Goal: Task Accomplishment & Management: Use online tool/utility

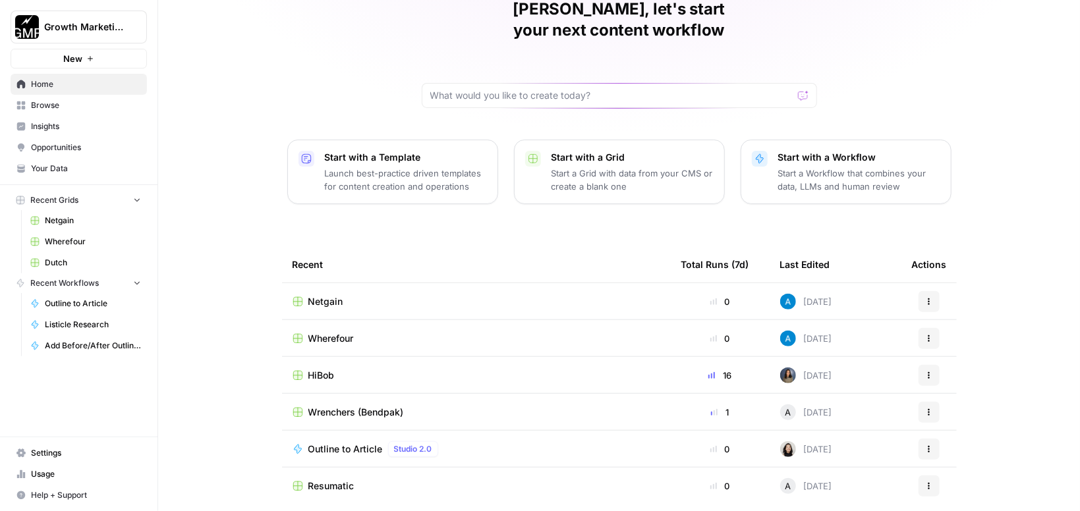
scroll to position [94, 0]
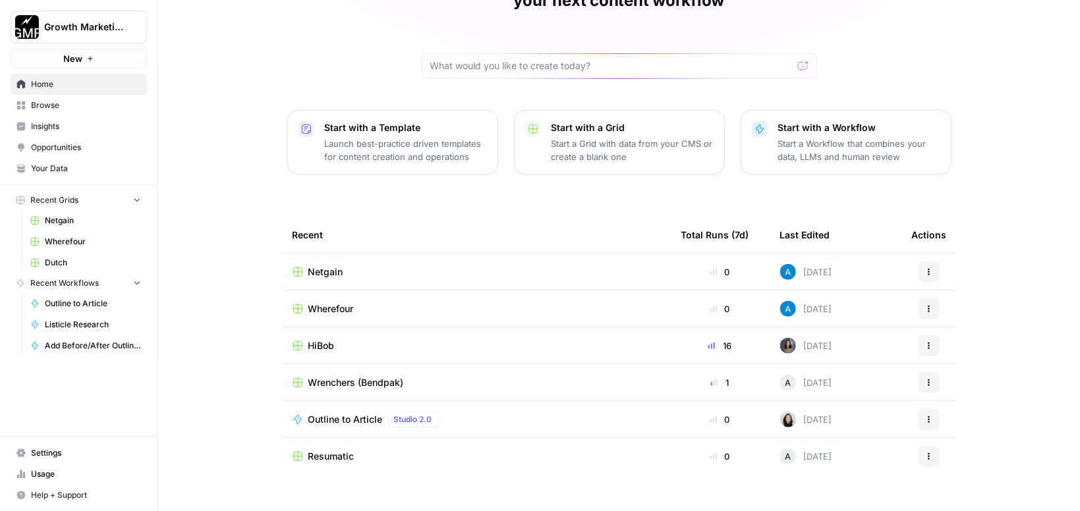
click at [61, 266] on span "Dutch" at bounding box center [93, 263] width 96 height 12
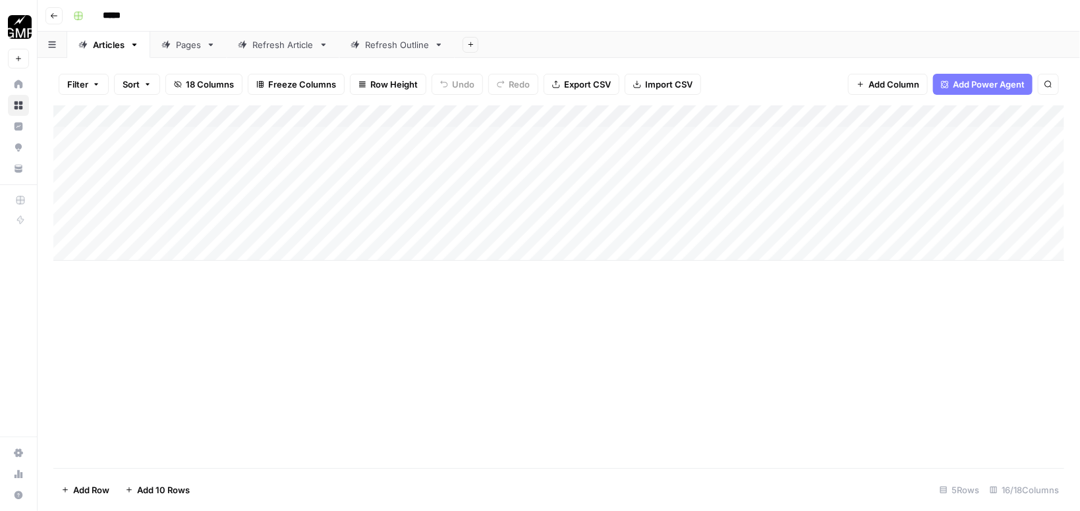
click at [430, 177] on div "Add Column" at bounding box center [558, 182] width 1011 height 155
click at [356, 177] on div "Add Column" at bounding box center [558, 182] width 1011 height 155
click at [522, 378] on div "Add Column" at bounding box center [558, 286] width 1011 height 363
click at [185, 46] on div "Pages" at bounding box center [188, 44] width 25 height 13
type input "*****"
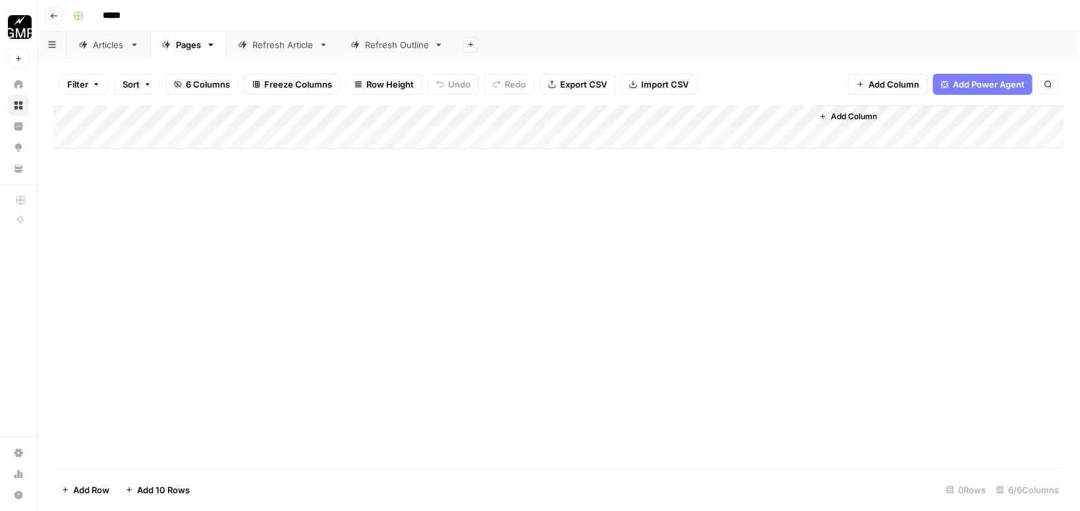
click at [269, 41] on div "Refresh Article" at bounding box center [282, 44] width 61 height 13
type input "*****"
click at [347, 47] on link "Refresh Outline" at bounding box center [396, 45] width 115 height 26
type input "*****"
click at [286, 53] on link "Refresh Article" at bounding box center [283, 45] width 113 height 26
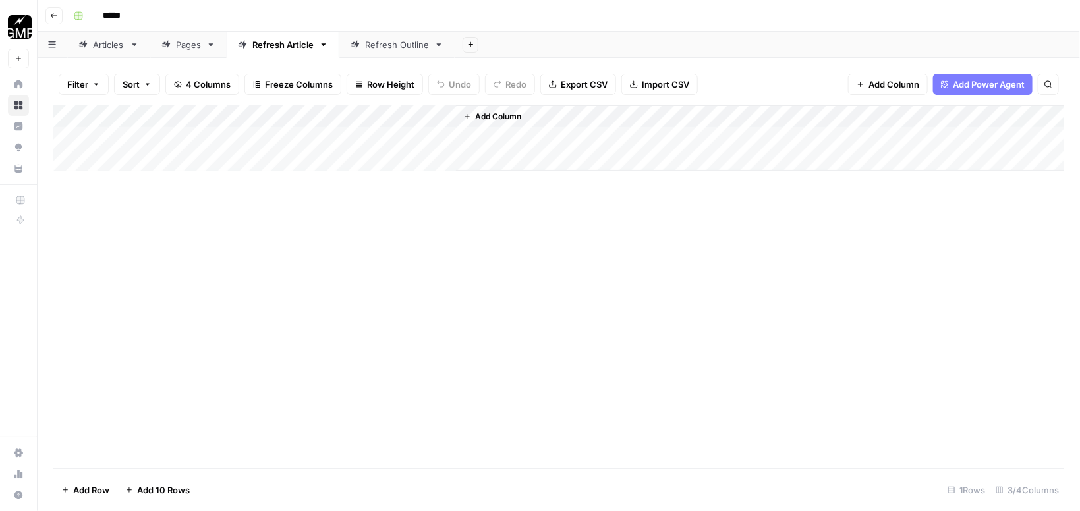
click at [101, 48] on div "Articles" at bounding box center [109, 44] width 32 height 13
type input "*****"
click at [917, 177] on div "Add Column" at bounding box center [558, 182] width 1011 height 155
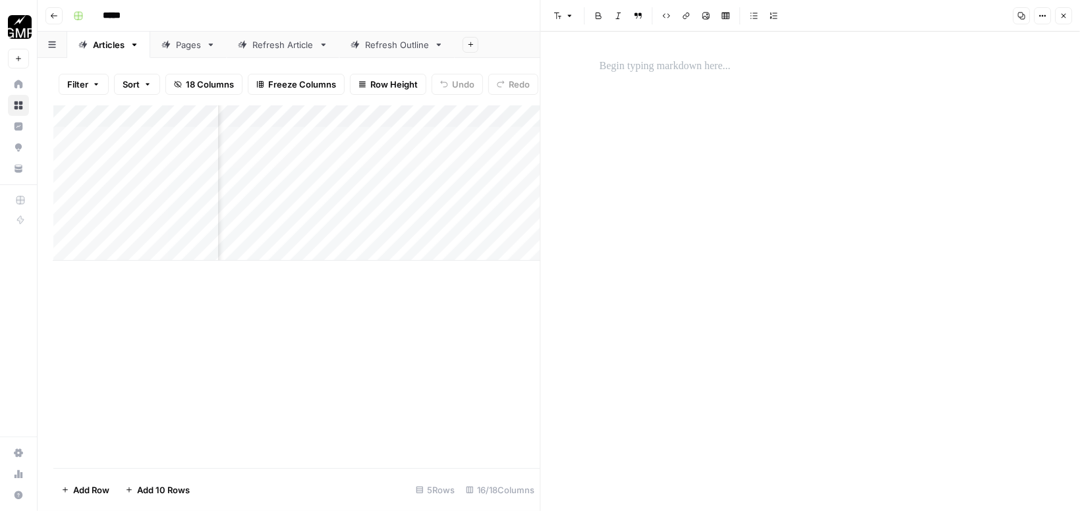
click at [652, 84] on div at bounding box center [810, 272] width 437 height 480
click at [625, 65] on p at bounding box center [811, 66] width 422 height 17
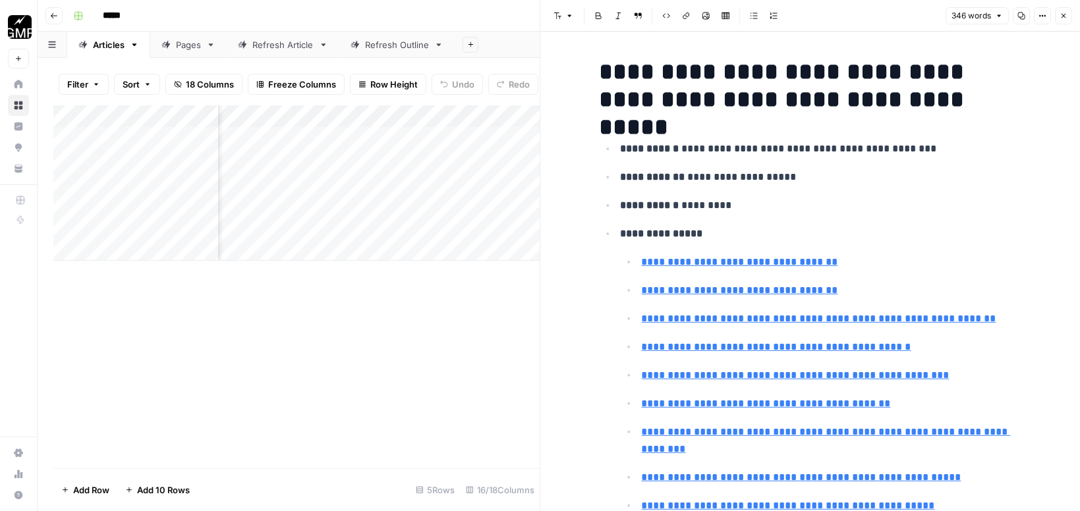
scroll to position [0, 483]
click at [434, 300] on div "Add Column" at bounding box center [296, 286] width 487 height 363
click at [1066, 17] on icon "button" at bounding box center [1063, 16] width 8 height 8
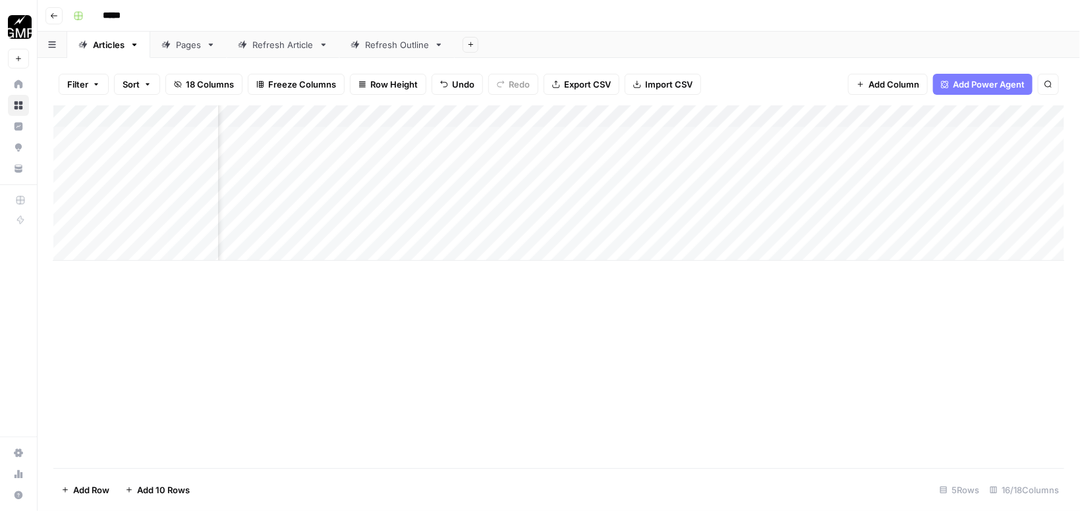
click at [631, 176] on div "Add Column" at bounding box center [558, 182] width 1011 height 155
click at [476, 203] on div "Add Column" at bounding box center [558, 182] width 1011 height 155
click at [555, 200] on div "Add Column" at bounding box center [558, 182] width 1011 height 155
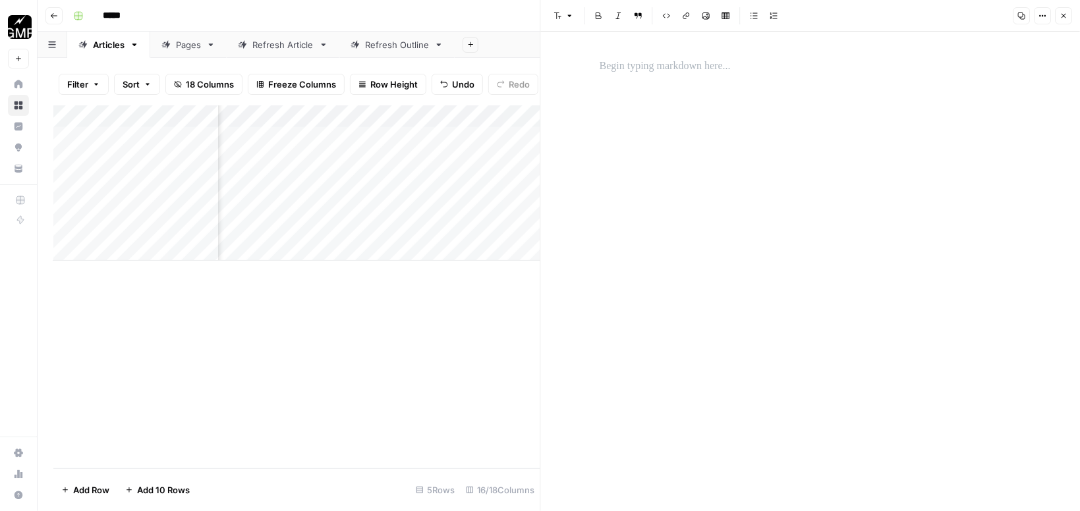
click at [629, 96] on div at bounding box center [810, 272] width 437 height 480
click at [618, 67] on p at bounding box center [811, 66] width 422 height 17
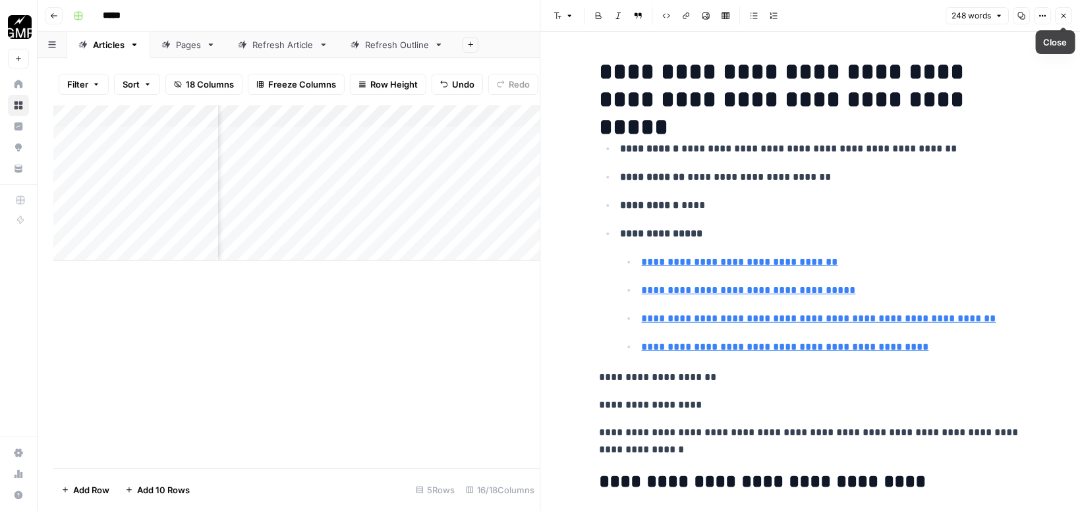
click at [1065, 16] on icon "button" at bounding box center [1063, 16] width 8 height 8
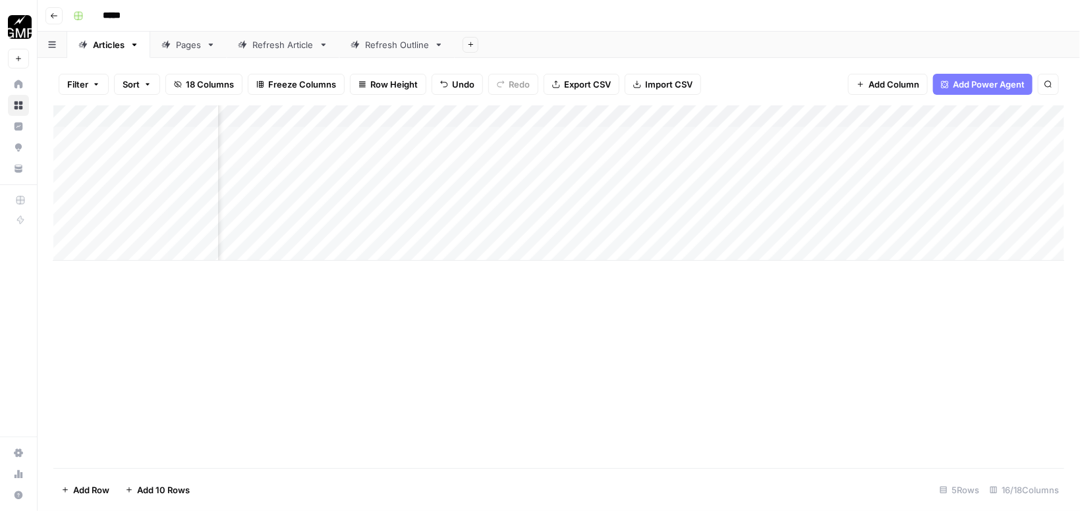
click at [629, 202] on div "Add Column" at bounding box center [558, 182] width 1011 height 155
click at [621, 197] on div "Add Column" at bounding box center [558, 182] width 1011 height 155
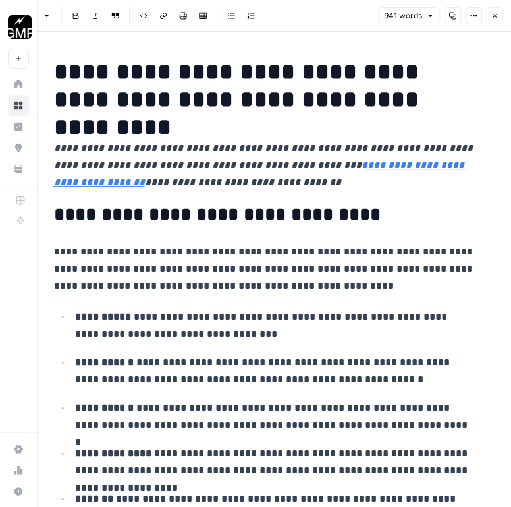
click at [277, 207] on h2 "**********" at bounding box center [265, 214] width 422 height 21
copy div "**********"
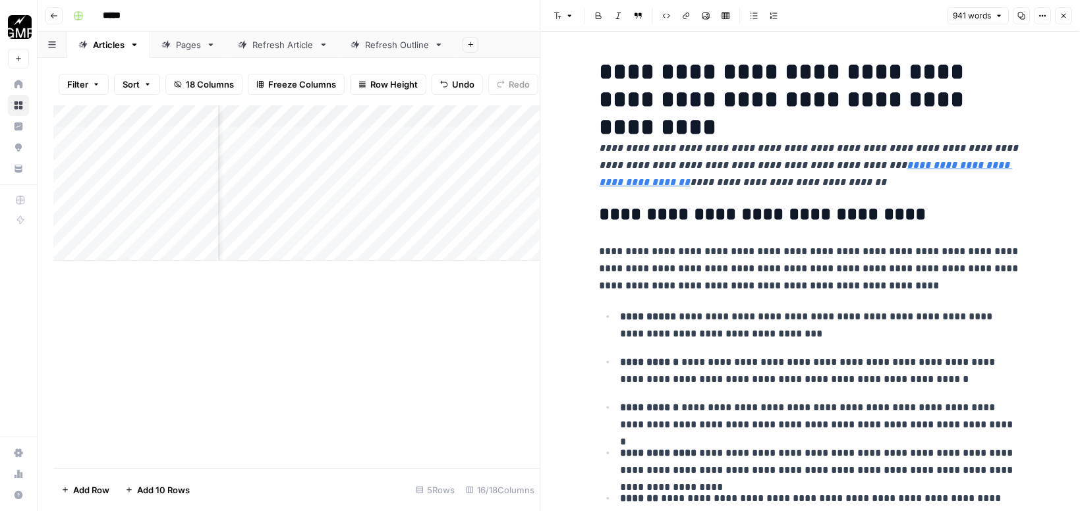
click at [818, 351] on ul "**********" at bounding box center [811, 425] width 422 height 234
click at [1063, 17] on icon "button" at bounding box center [1063, 16] width 5 height 5
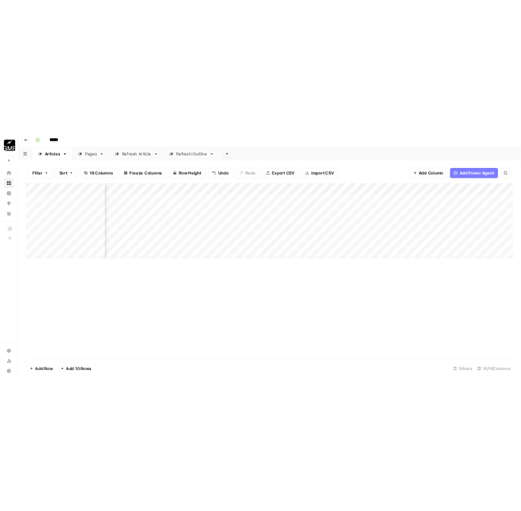
scroll to position [0, 728]
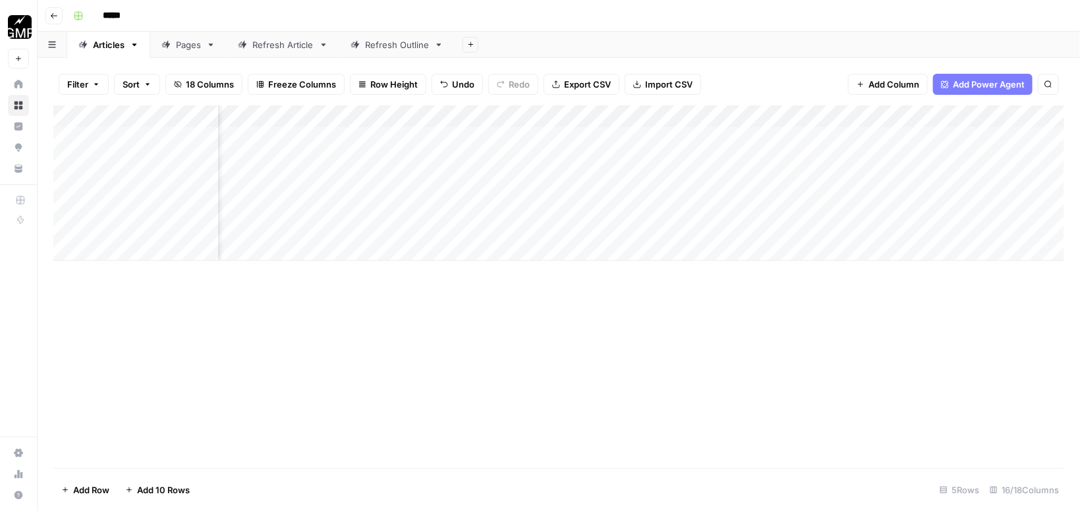
click at [857, 198] on div "Add Column" at bounding box center [558, 182] width 1011 height 155
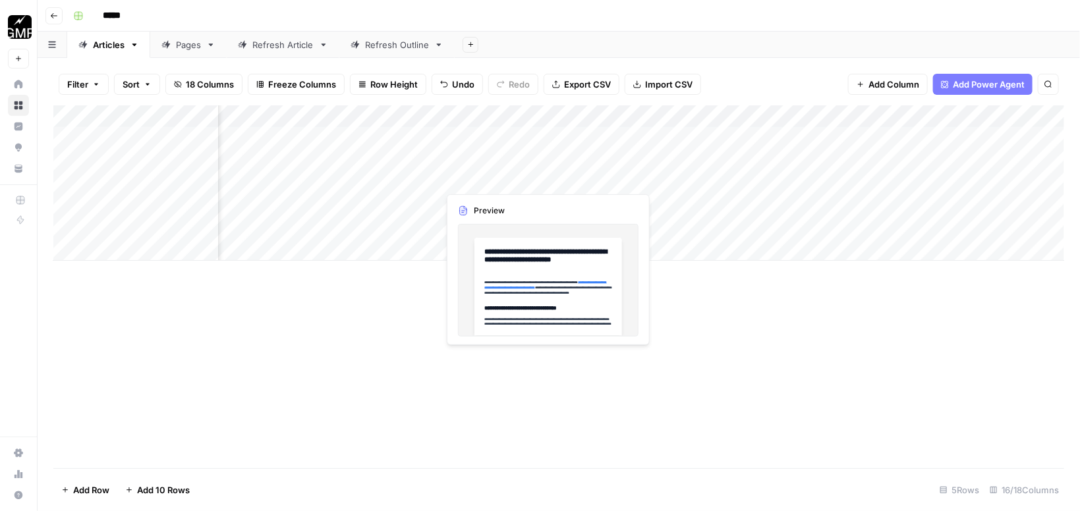
click at [511, 177] on div "Add Column" at bounding box center [558, 182] width 1011 height 155
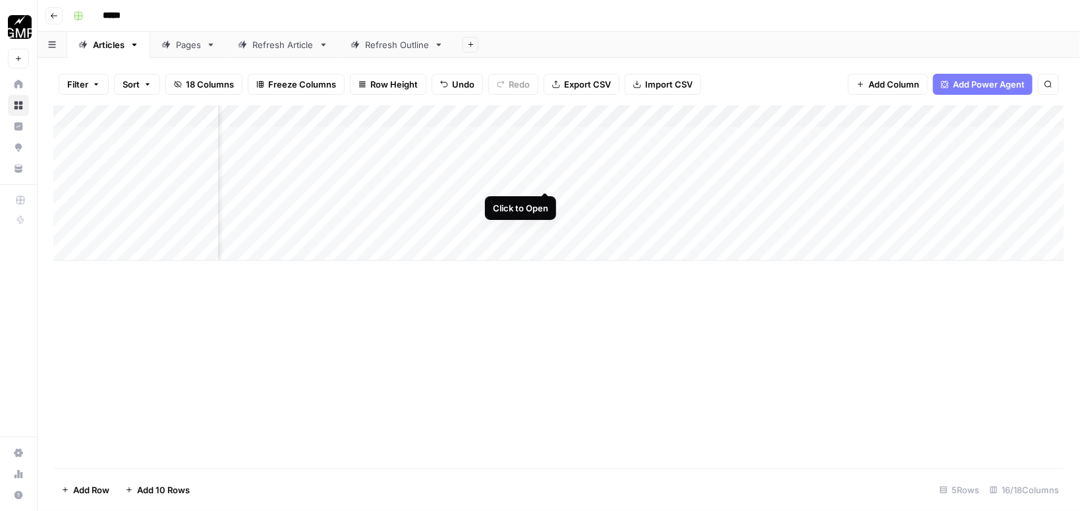
click at [547, 177] on div "Add Column" at bounding box center [558, 182] width 1011 height 155
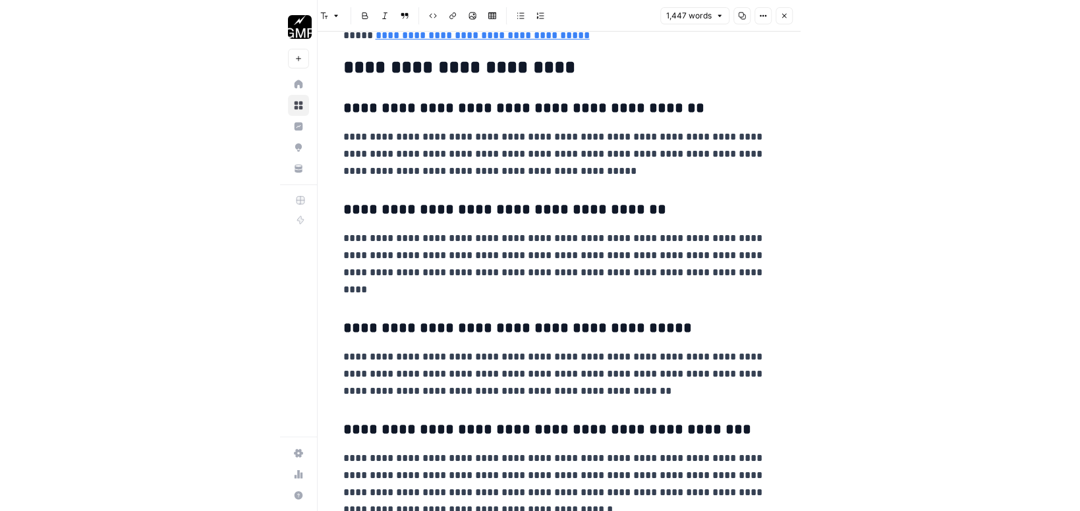
scroll to position [3207, 0]
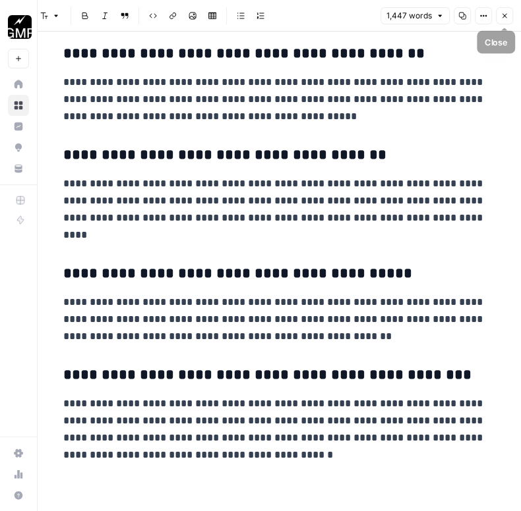
click at [507, 17] on icon "button" at bounding box center [504, 16] width 8 height 8
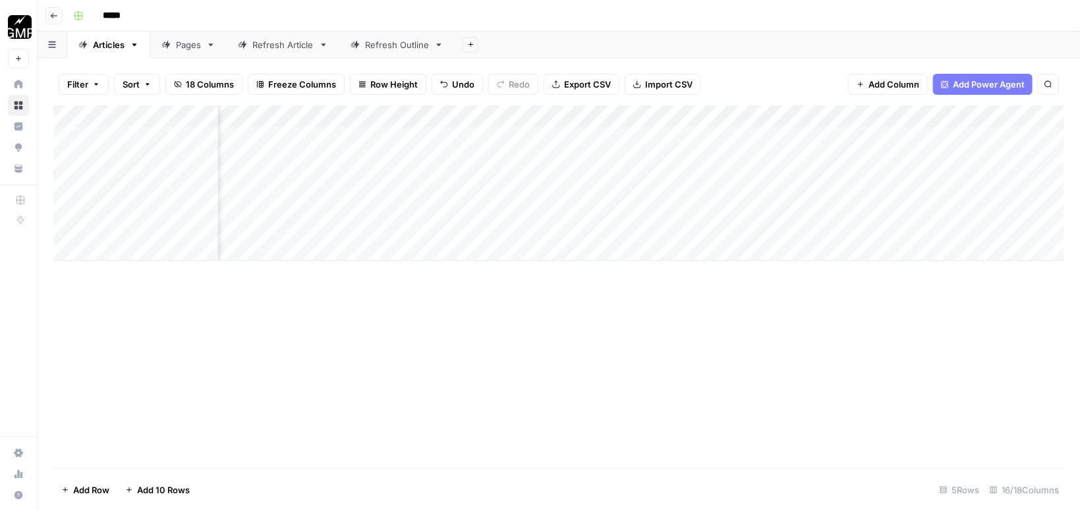
click at [854, 179] on div "Add Column" at bounding box center [558, 182] width 1011 height 155
click at [1016, 178] on div "Add Column" at bounding box center [558, 182] width 1011 height 155
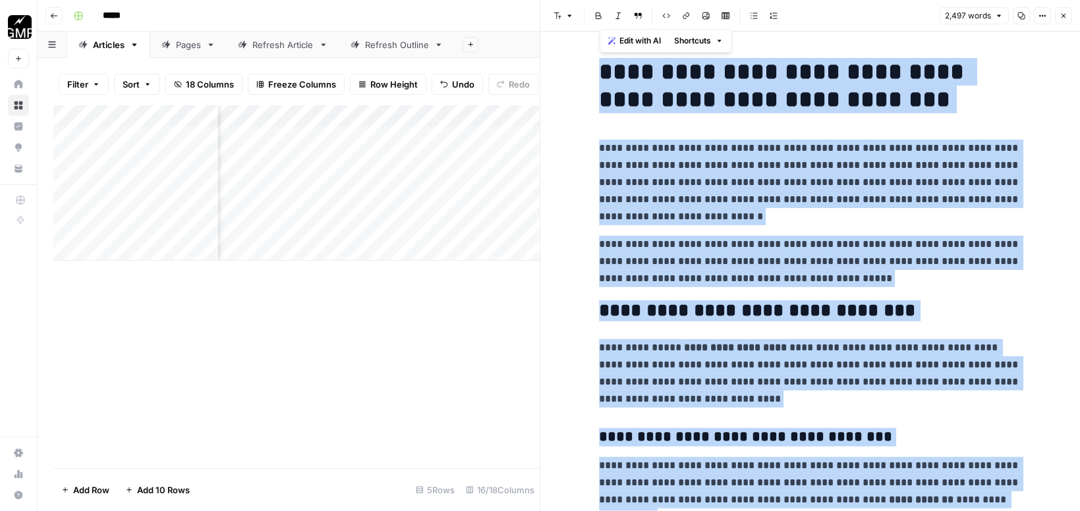
copy div "**********"
